Goal: Information Seeking & Learning: Compare options

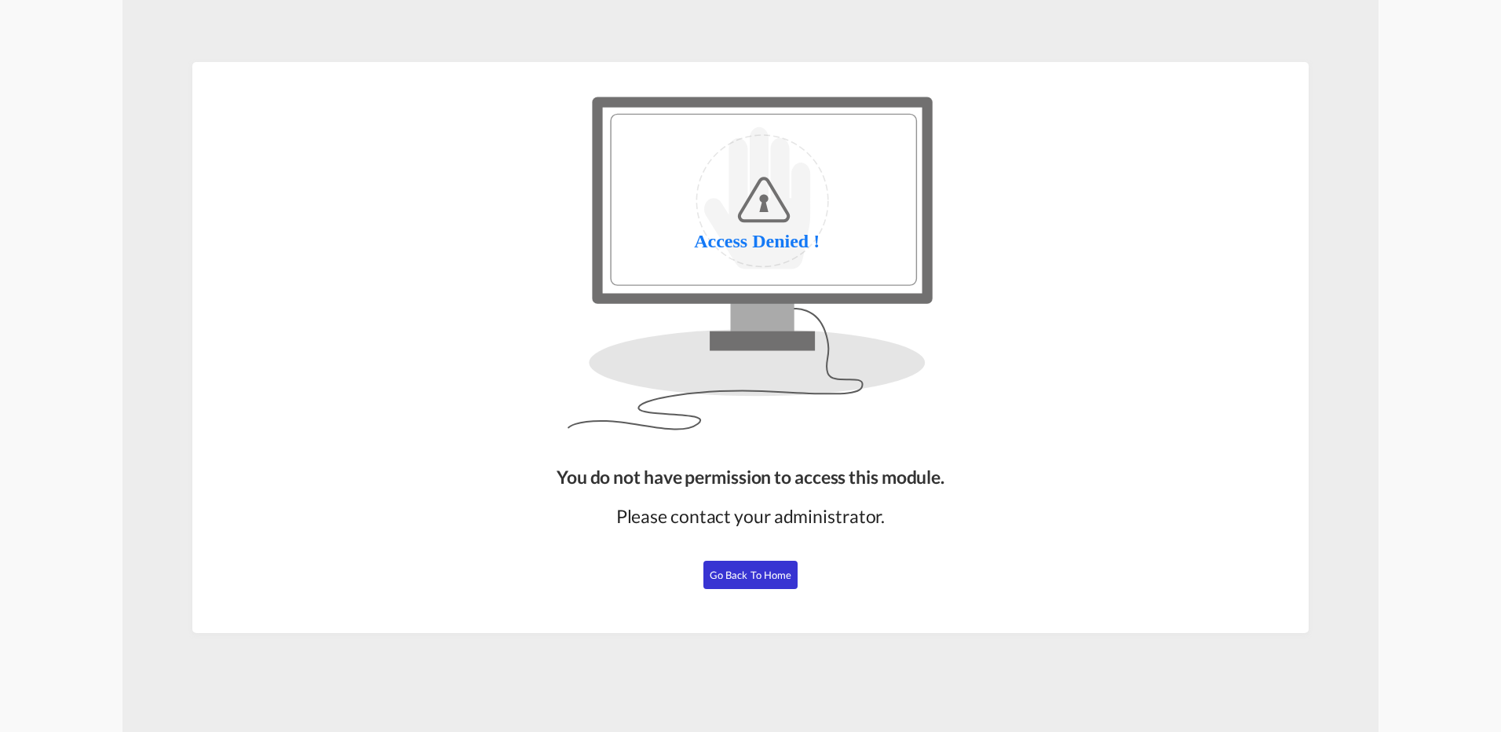
click at [755, 574] on span "Go Back to Home" at bounding box center [751, 574] width 82 height 13
click at [754, 570] on span "Go Back to Home" at bounding box center [751, 574] width 82 height 13
click at [760, 575] on span "Go Back to Home" at bounding box center [751, 574] width 82 height 13
